Goal: Communication & Community: Share content

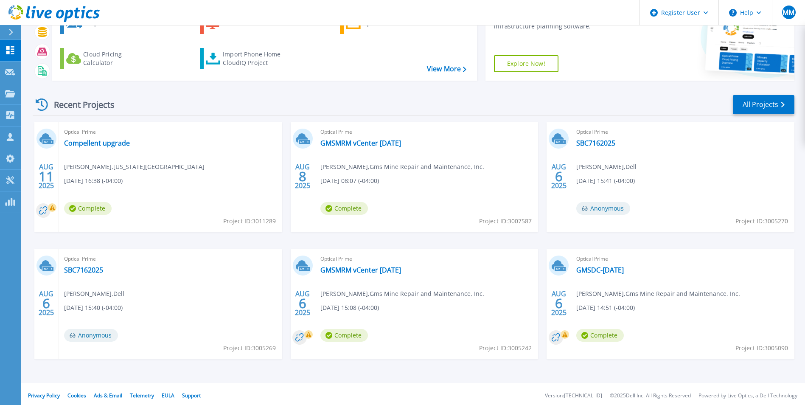
scroll to position [65, 0]
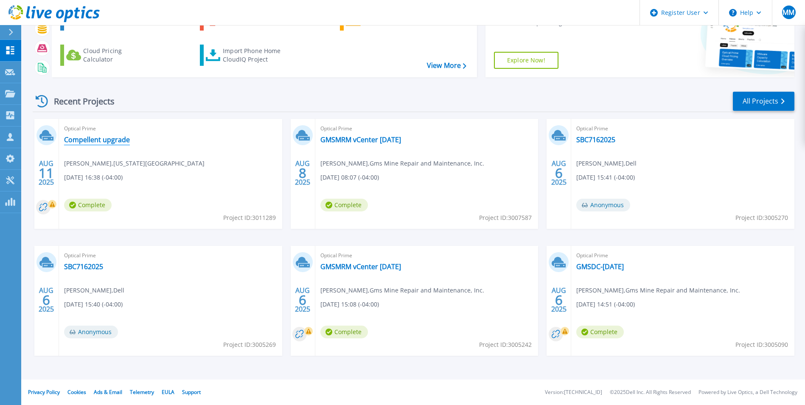
click at [125, 137] on link "Compellent upgrade" at bounding box center [97, 139] width 66 height 8
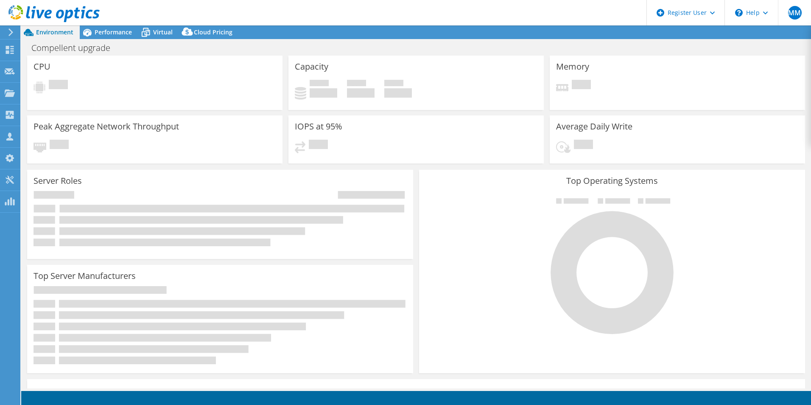
select select "USD"
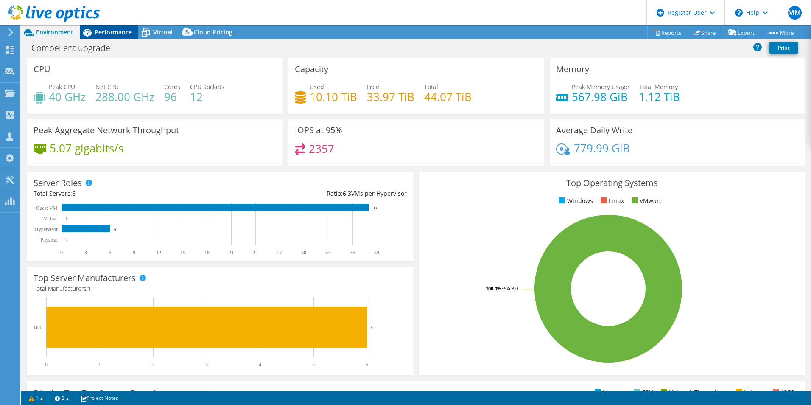
click at [115, 28] on div "Performance" at bounding box center [109, 32] width 59 height 14
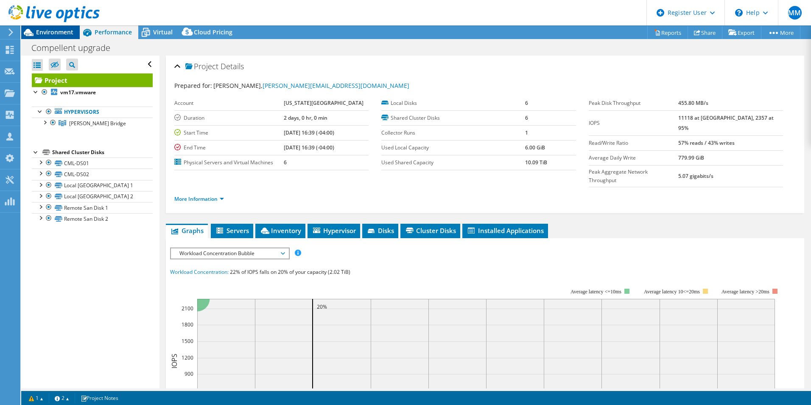
click at [65, 34] on span "Environment" at bounding box center [54, 32] width 37 height 8
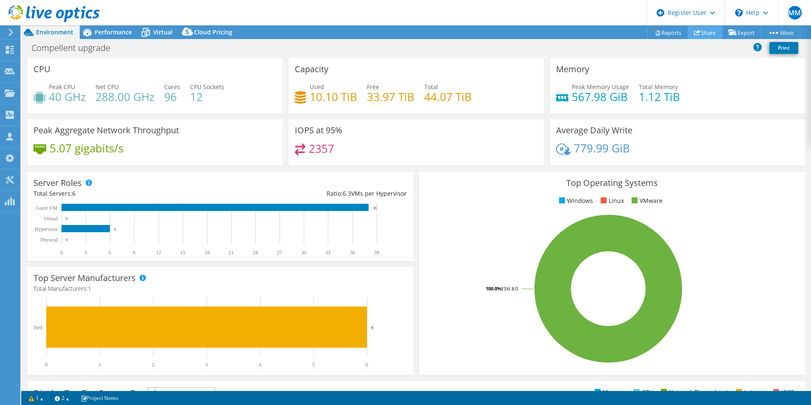
click at [699, 31] on link "Share" at bounding box center [705, 32] width 35 height 13
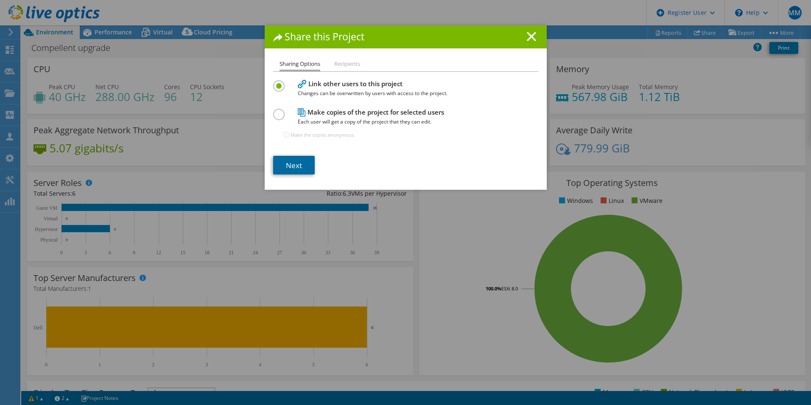
click at [300, 157] on link "Next" at bounding box center [294, 165] width 42 height 19
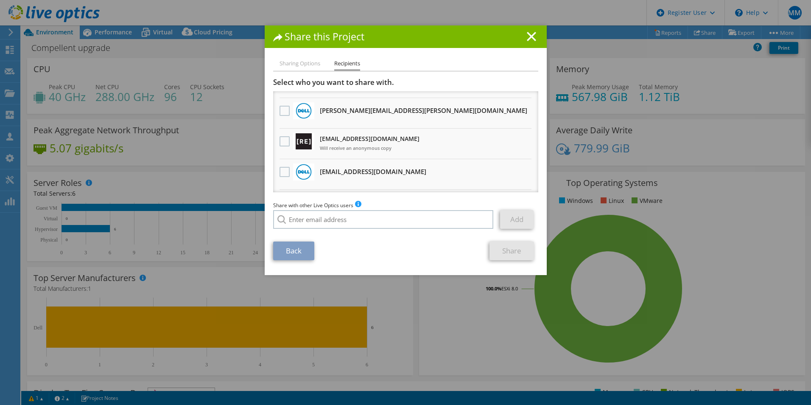
scroll to position [127, 0]
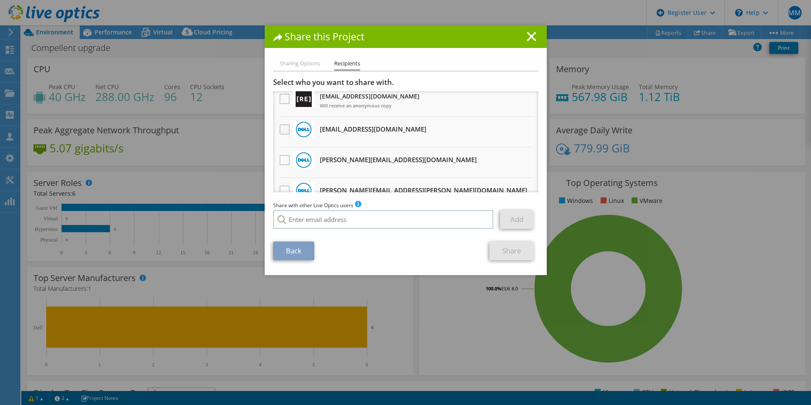
click at [284, 129] on label at bounding box center [286, 129] width 12 height 10
click at [0, 0] on input "checkbox" at bounding box center [0, 0] width 0 height 0
click at [502, 253] on link "Share" at bounding box center [512, 250] width 45 height 19
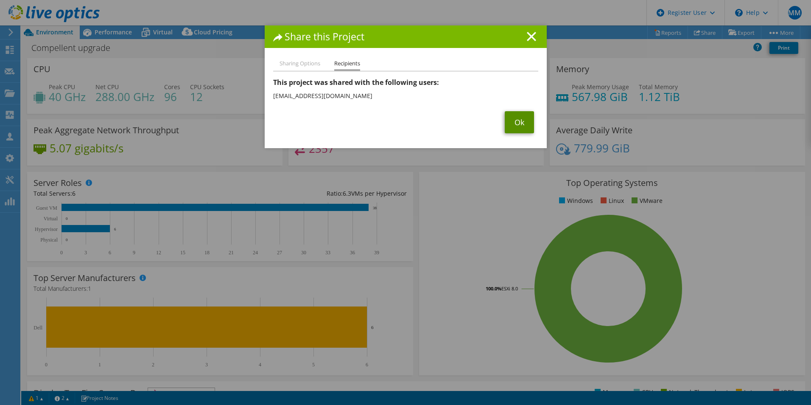
click at [505, 118] on link "Ok" at bounding box center [519, 122] width 29 height 22
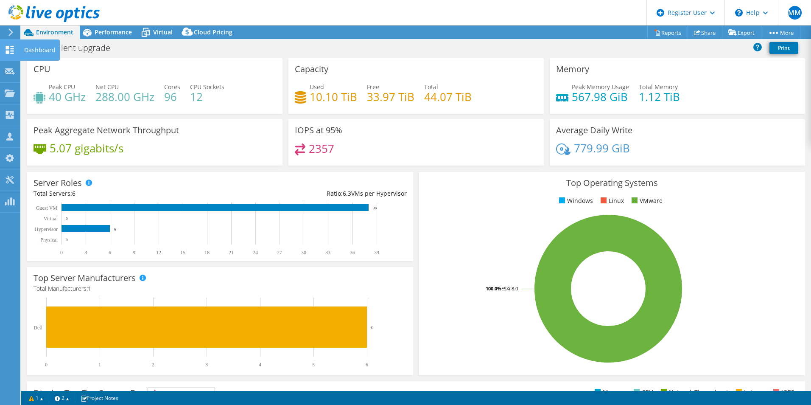
click at [38, 51] on div "Dashboard" at bounding box center [40, 49] width 40 height 21
